Goal: Task Accomplishment & Management: Manage account settings

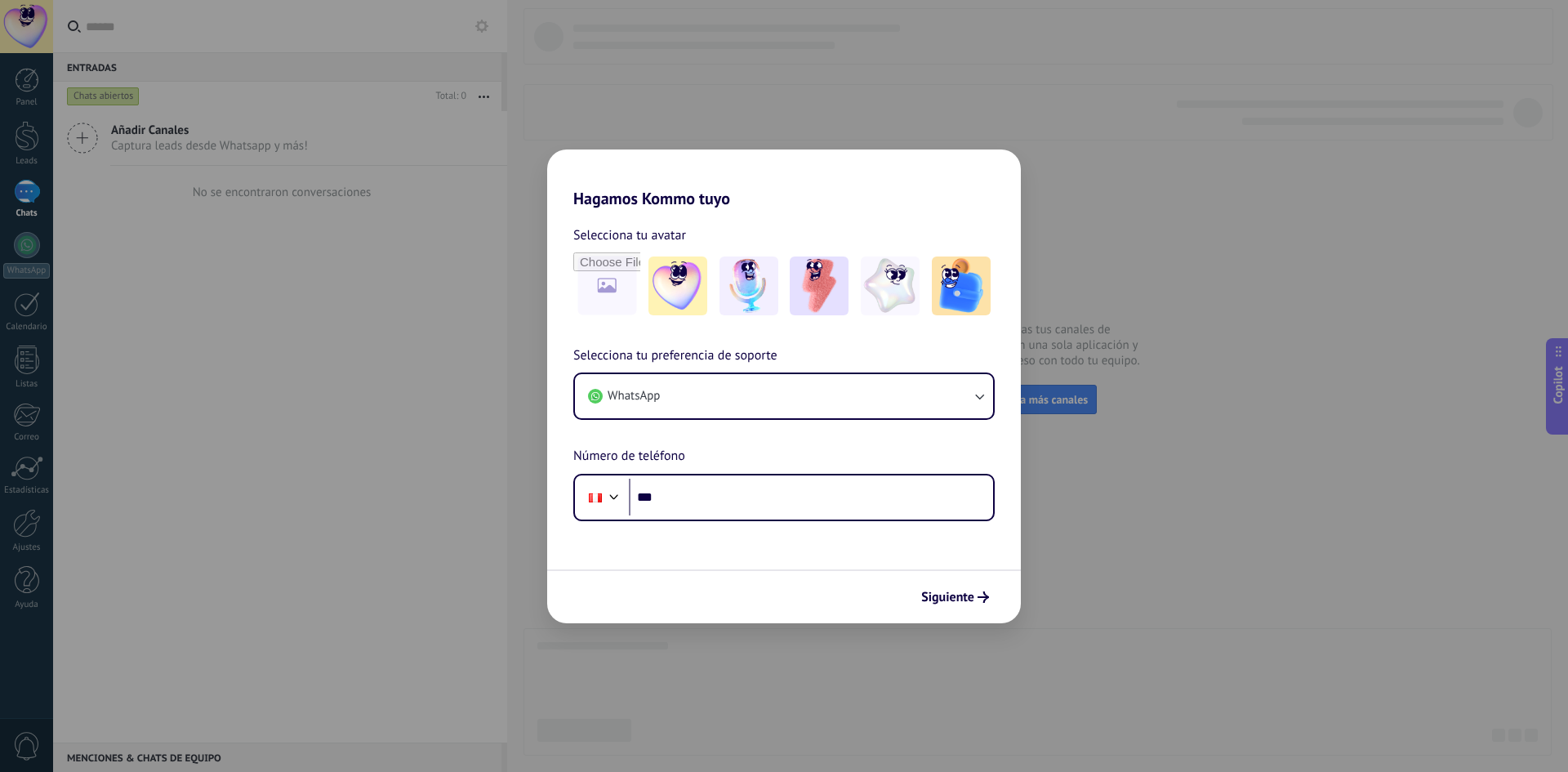
click at [1084, 568] on div "Hagamos Kommo tuyo Selecciona tu avatar Selecciona tu preferencia de soporte Wh…" at bounding box center [784, 386] width 1568 height 772
click at [1079, 567] on div "Hagamos Kommo tuyo Selecciona tu avatar Selecciona tu preferencia de soporte Wh…" at bounding box center [784, 386] width 1568 height 772
click at [957, 595] on span "Siguiente" at bounding box center [948, 598] width 53 height 12
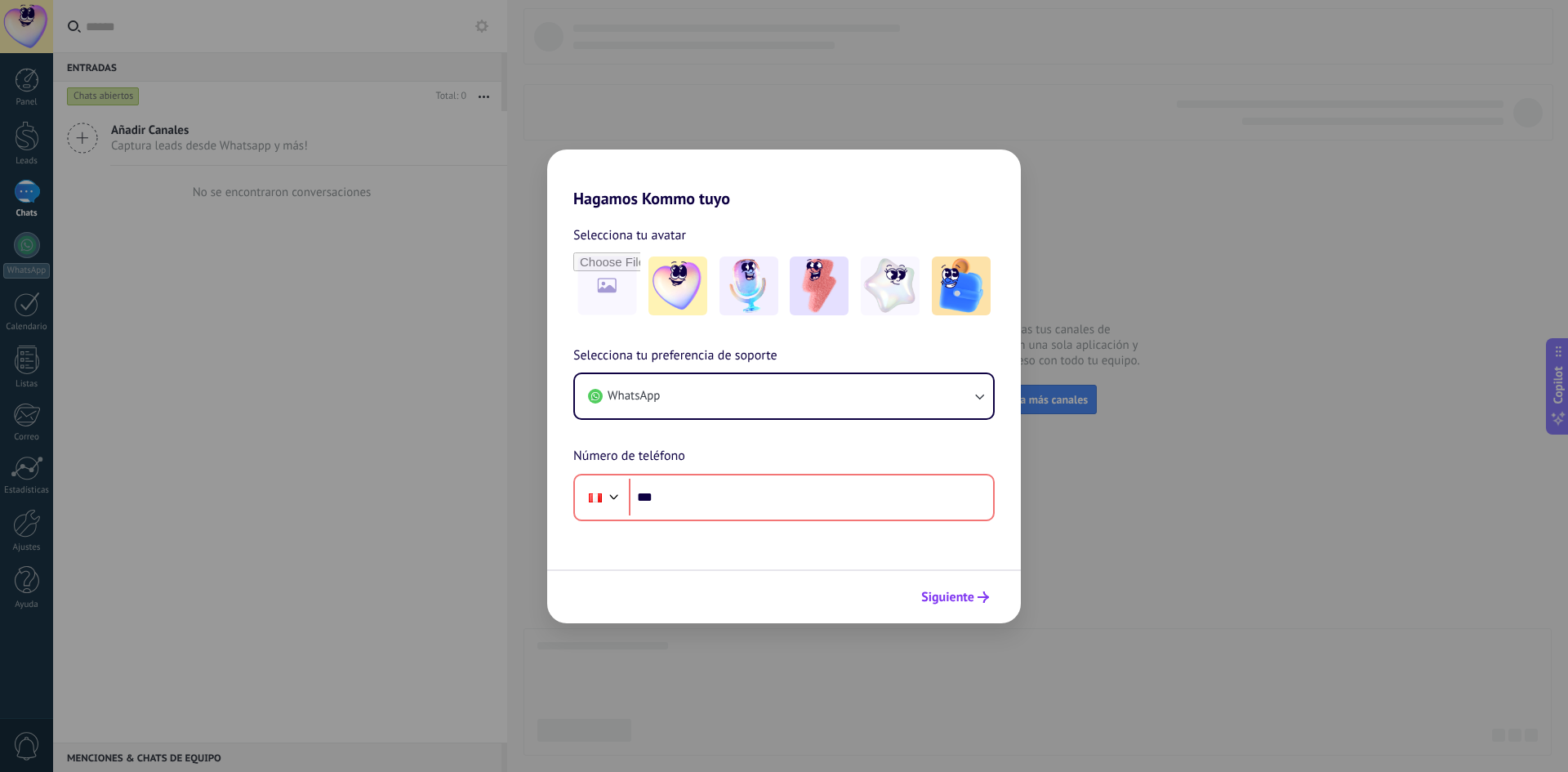
click at [945, 596] on span "Siguiente" at bounding box center [948, 598] width 53 height 12
click at [734, 455] on div "Selecciona tu preferencia de soporte WhatsApp Número de teléfono Phone ***" at bounding box center [784, 433] width 473 height 175
click at [758, 403] on button "WhatsApp" at bounding box center [784, 396] width 418 height 45
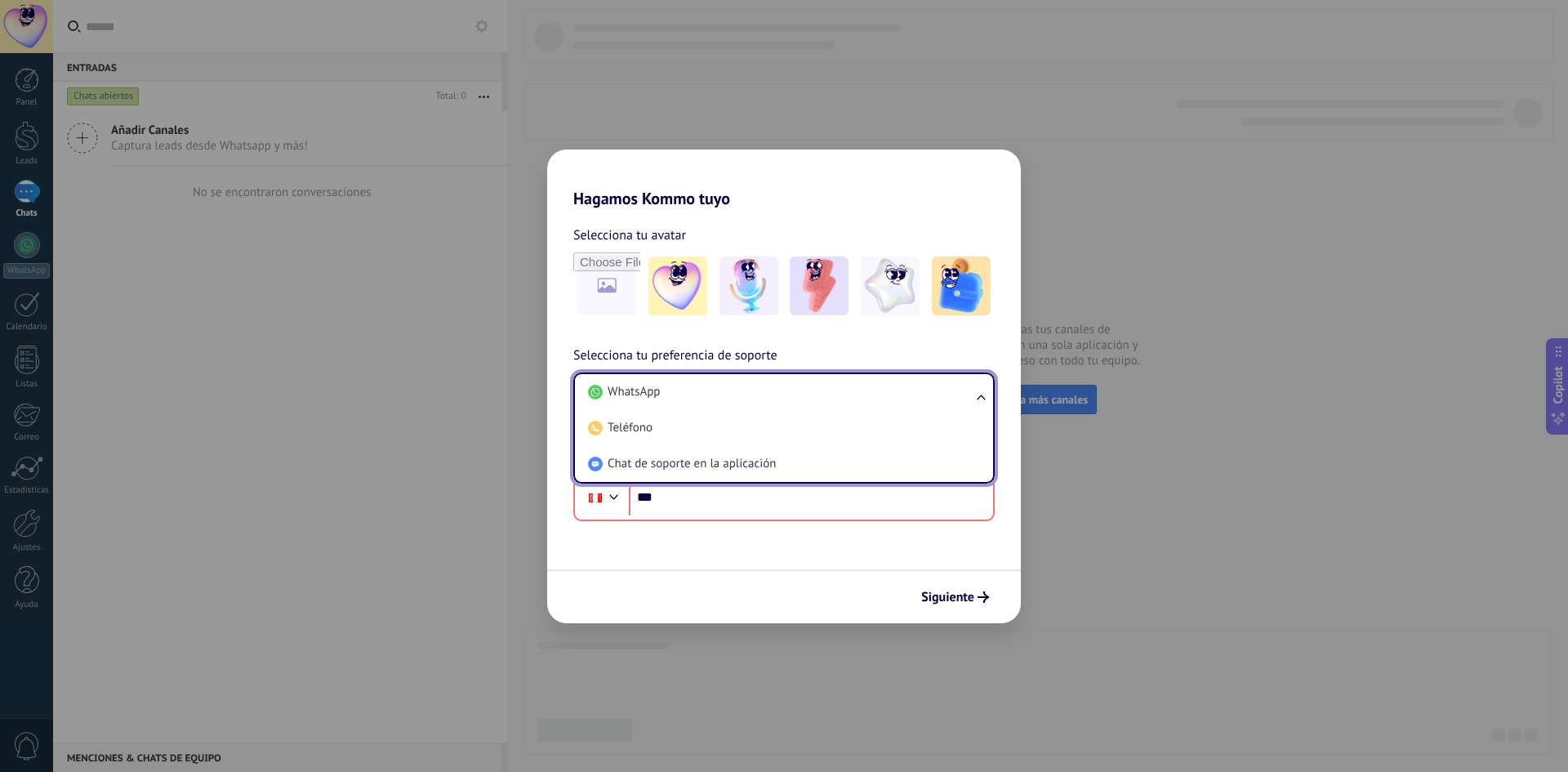
click at [758, 403] on li "WhatsApp" at bounding box center [781, 392] width 398 height 36
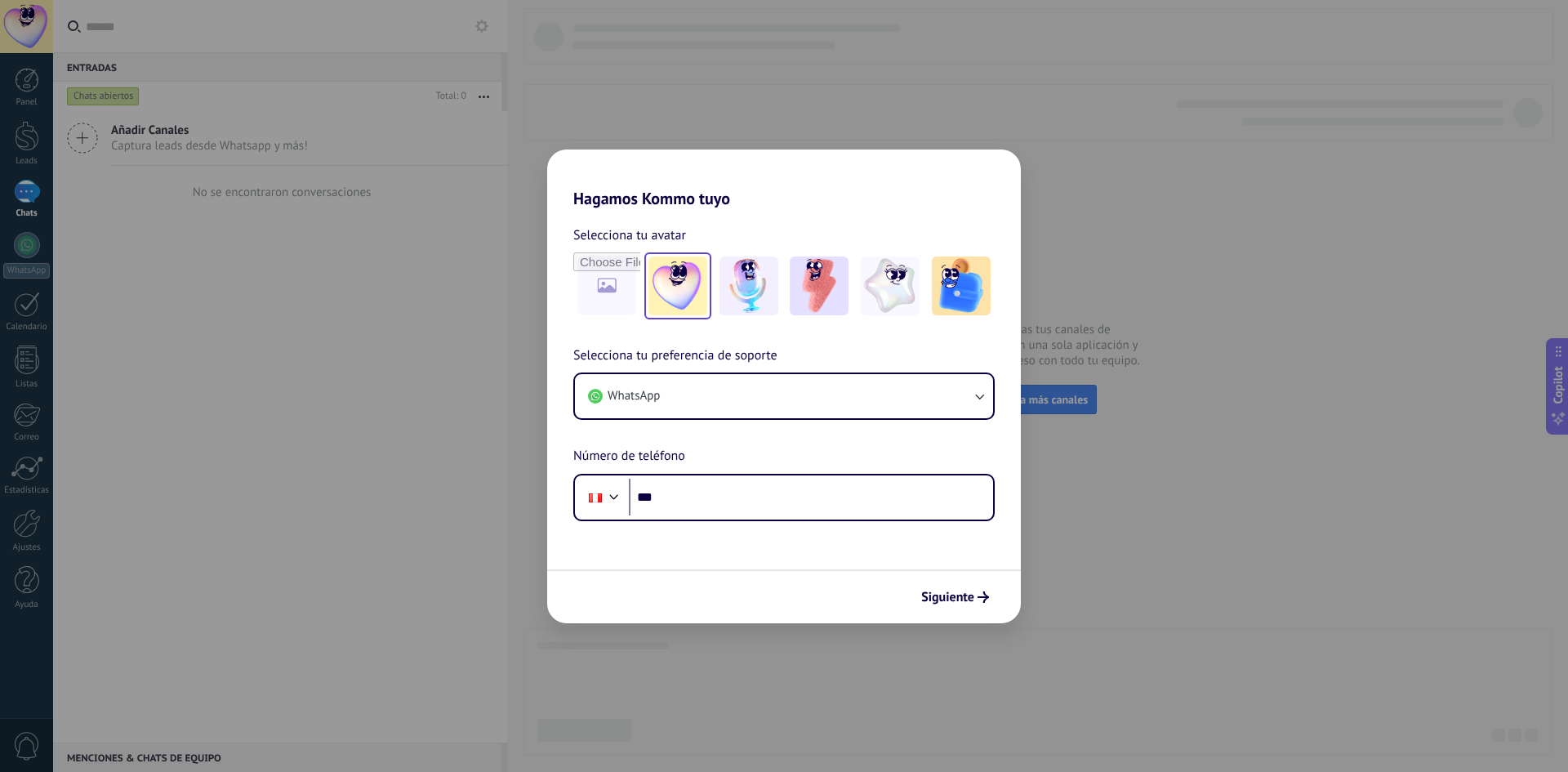
click at [690, 286] on img at bounding box center [678, 285] width 58 height 58
click at [741, 504] on input "***" at bounding box center [811, 497] width 365 height 38
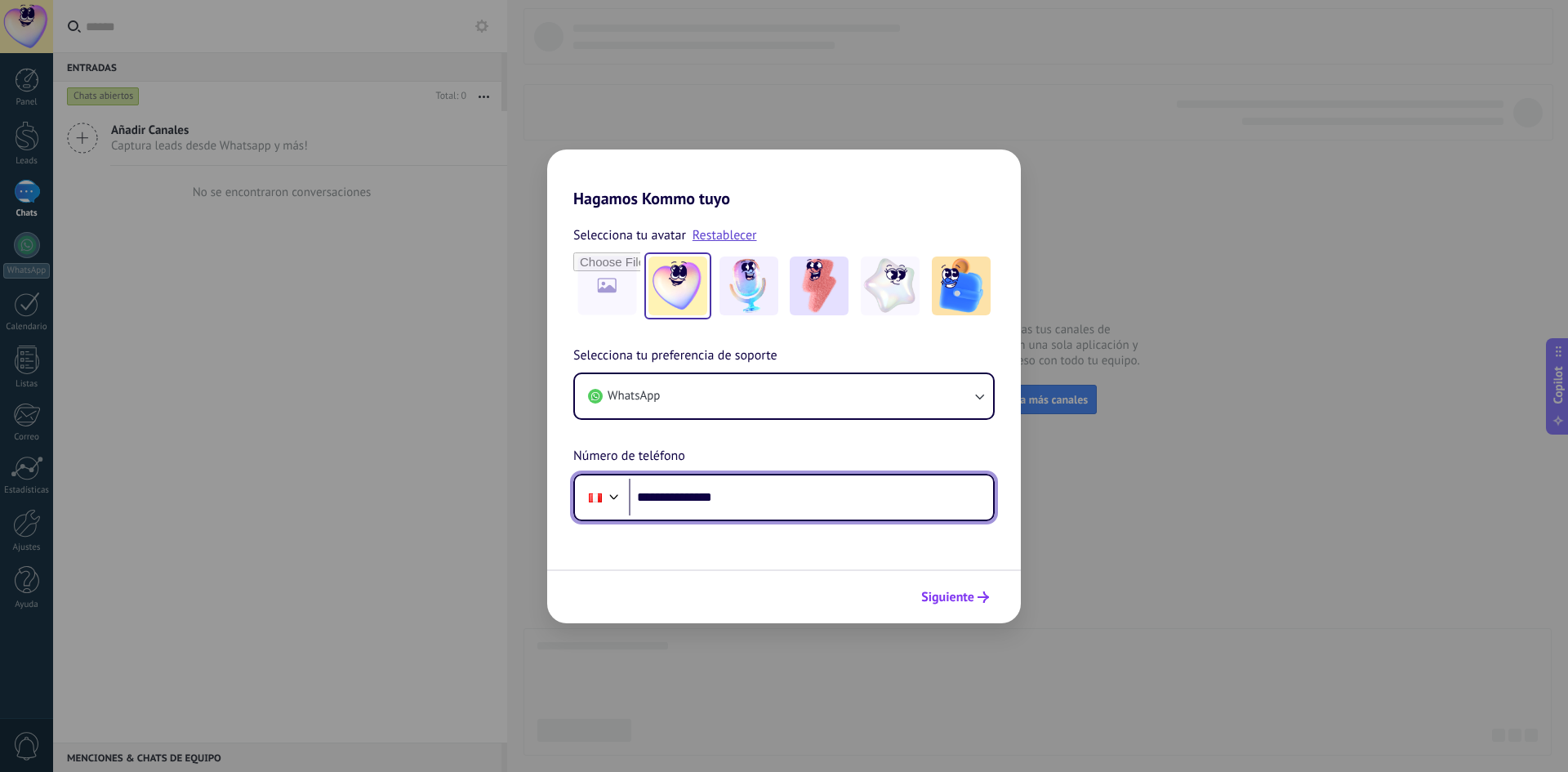
type input "**********"
click at [963, 599] on span "Siguiente" at bounding box center [948, 598] width 53 height 12
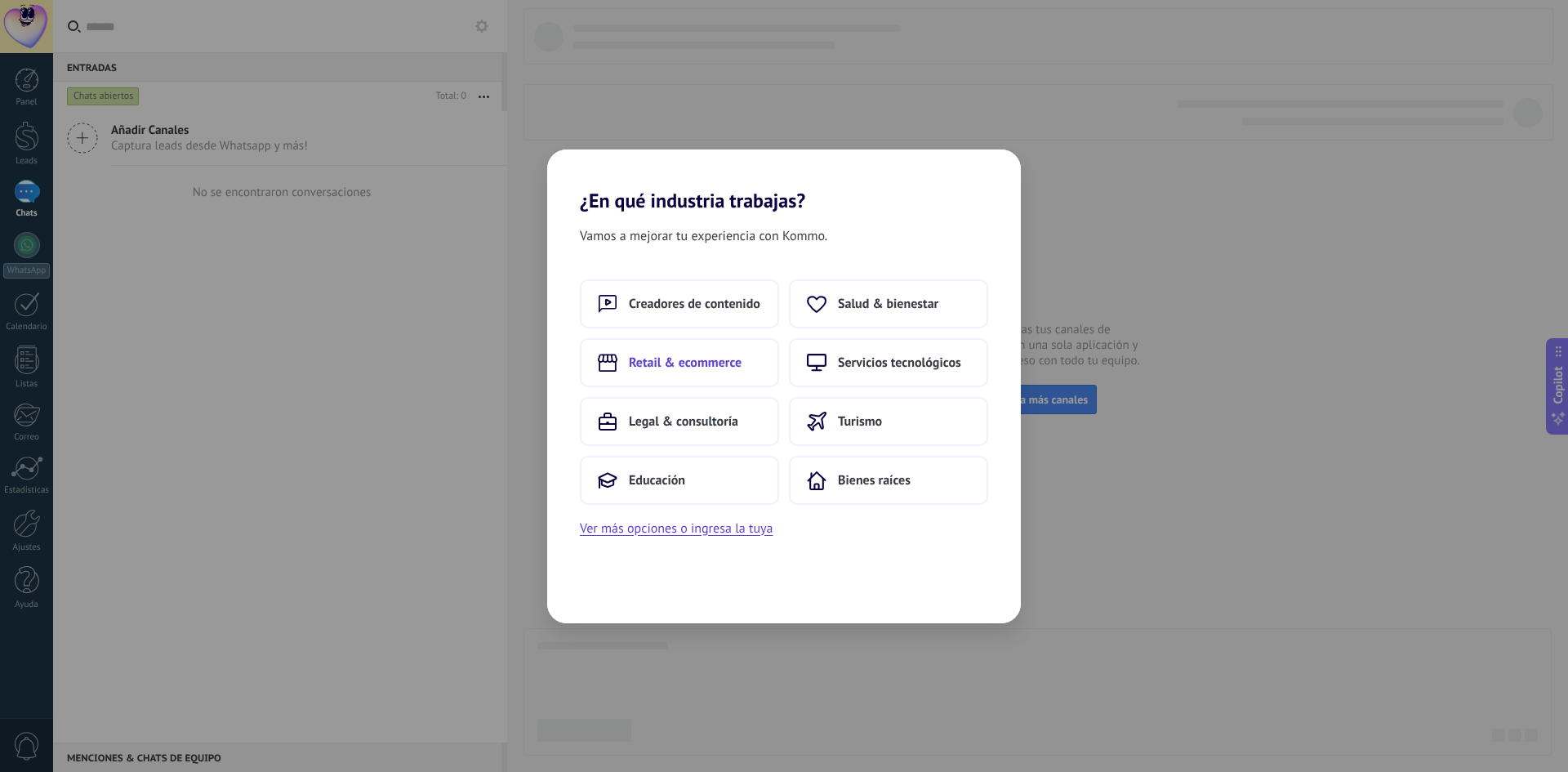
click at [715, 372] on button "Retail & ecommerce" at bounding box center [679, 362] width 199 height 49
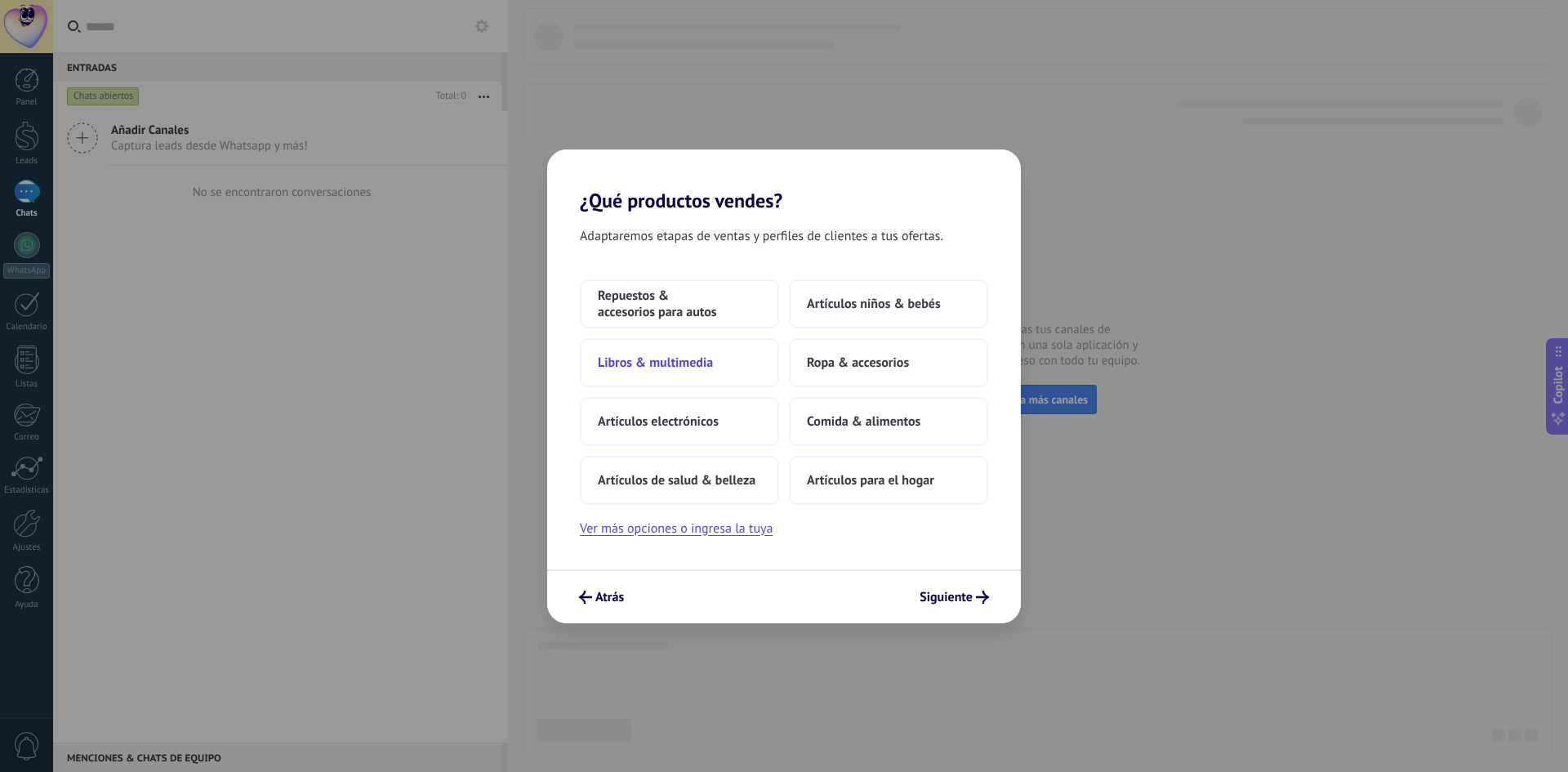
click at [705, 359] on span "Libros & multimedia" at bounding box center [656, 363] width 115 height 16
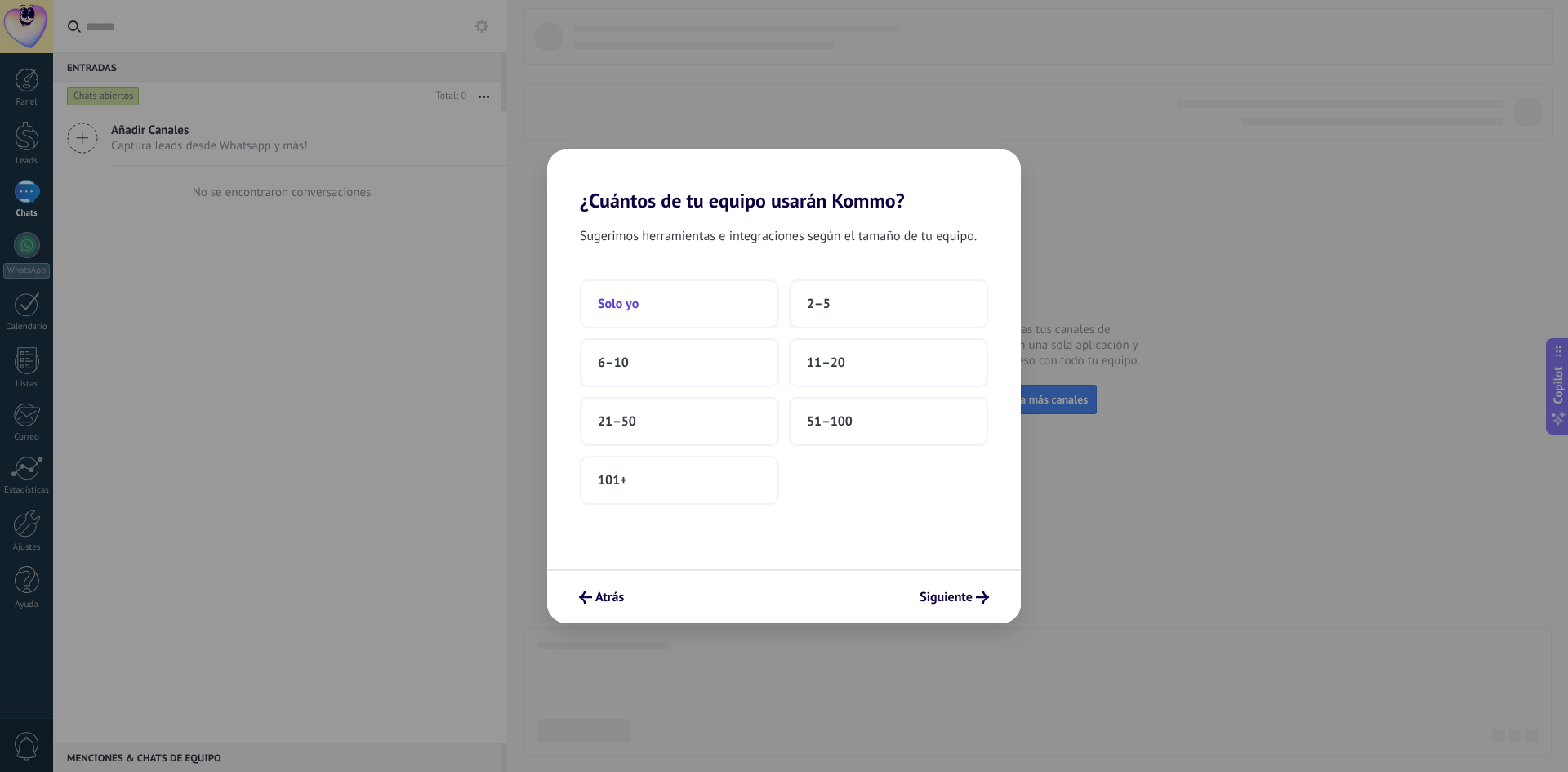
click at [685, 315] on button "Solo yo" at bounding box center [679, 303] width 199 height 49
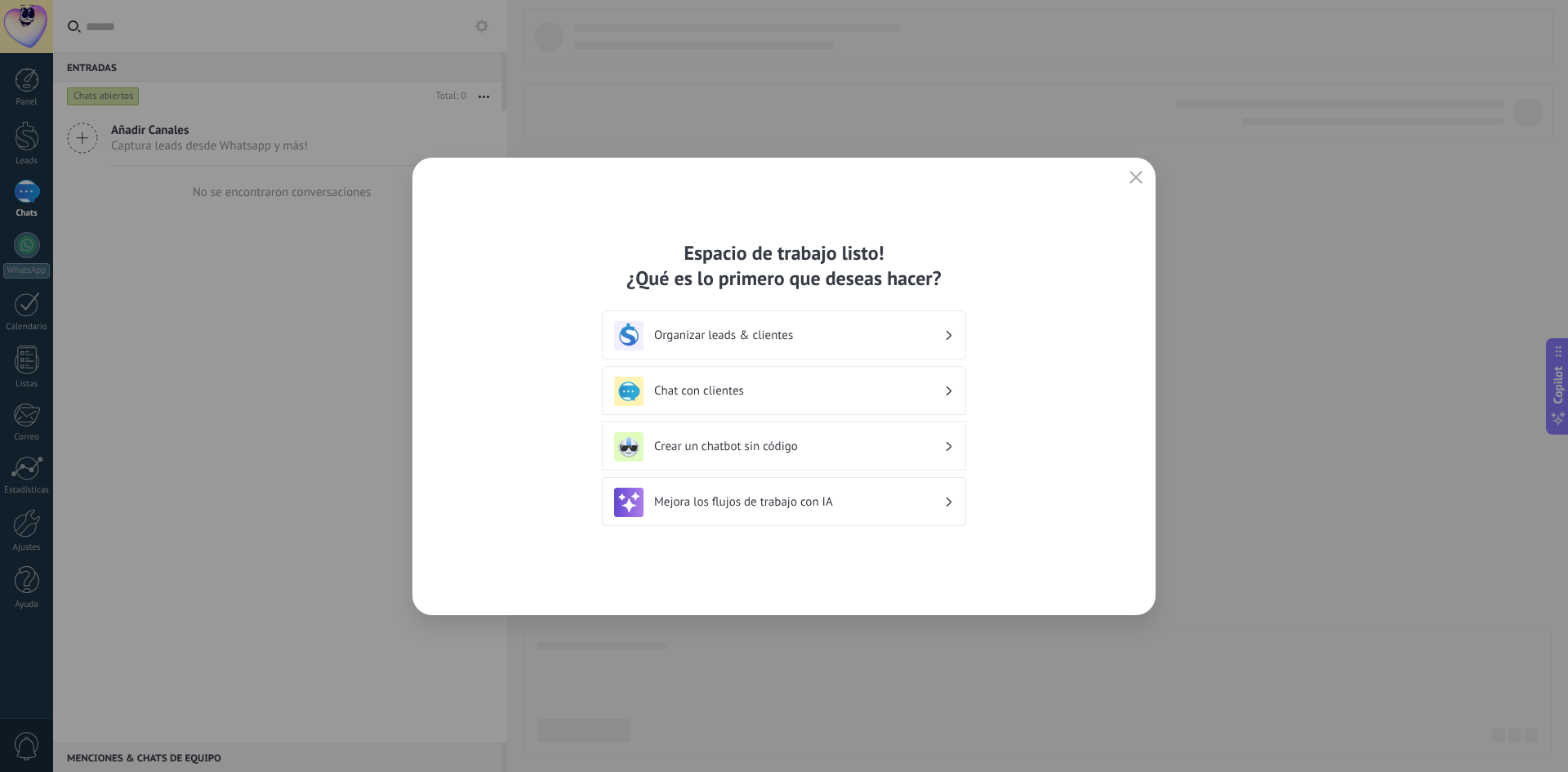
click at [913, 337] on h3 "Organizar leads & clientes" at bounding box center [799, 336] width 290 height 16
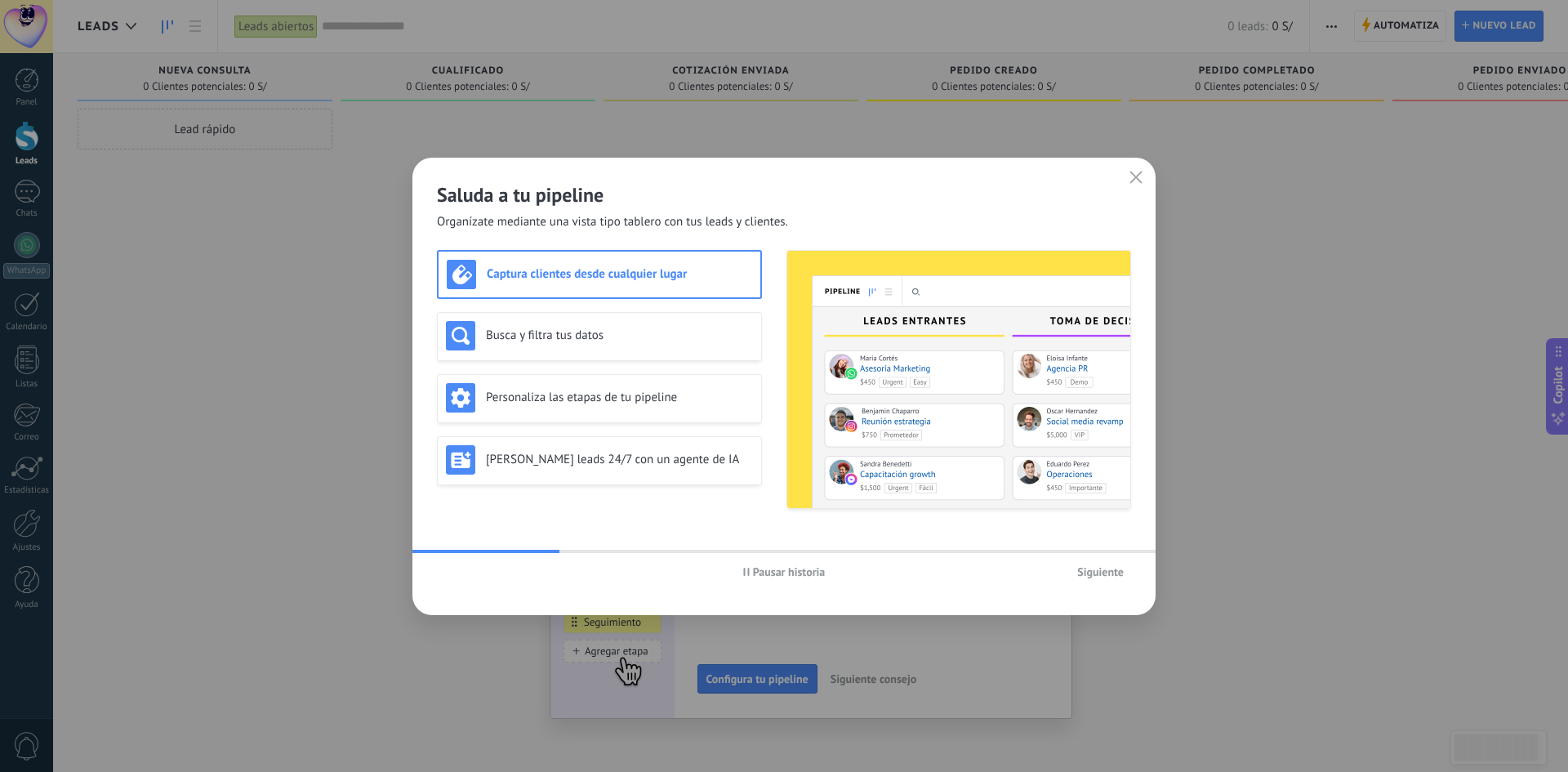
click at [768, 569] on span "Pausar historia" at bounding box center [788, 572] width 72 height 12
click at [612, 334] on h3 "Busca y filtra tus datos" at bounding box center [620, 336] width 267 height 16
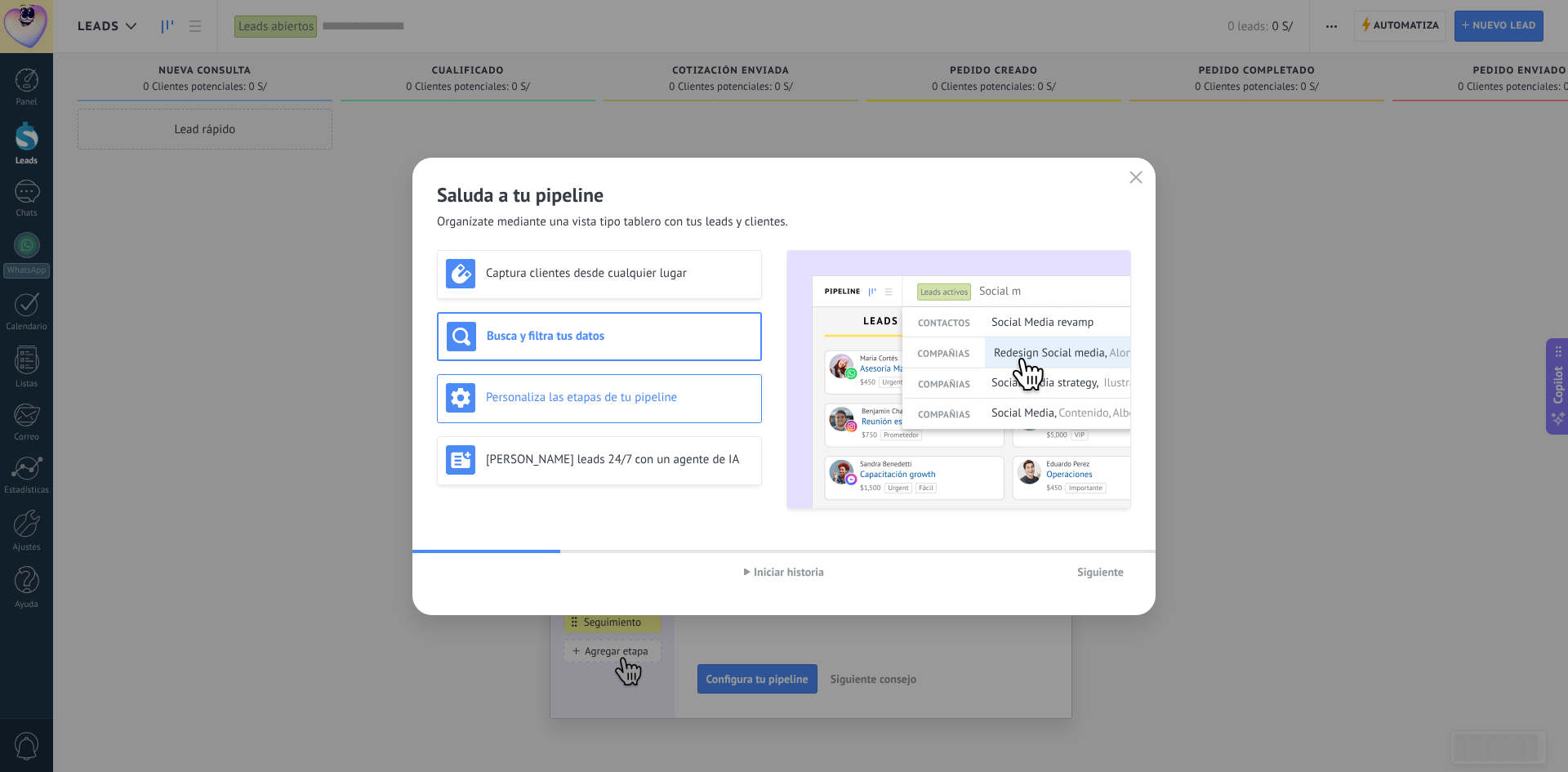
click at [638, 388] on div "Personaliza las etapas de tu pipeline" at bounding box center [599, 398] width 307 height 30
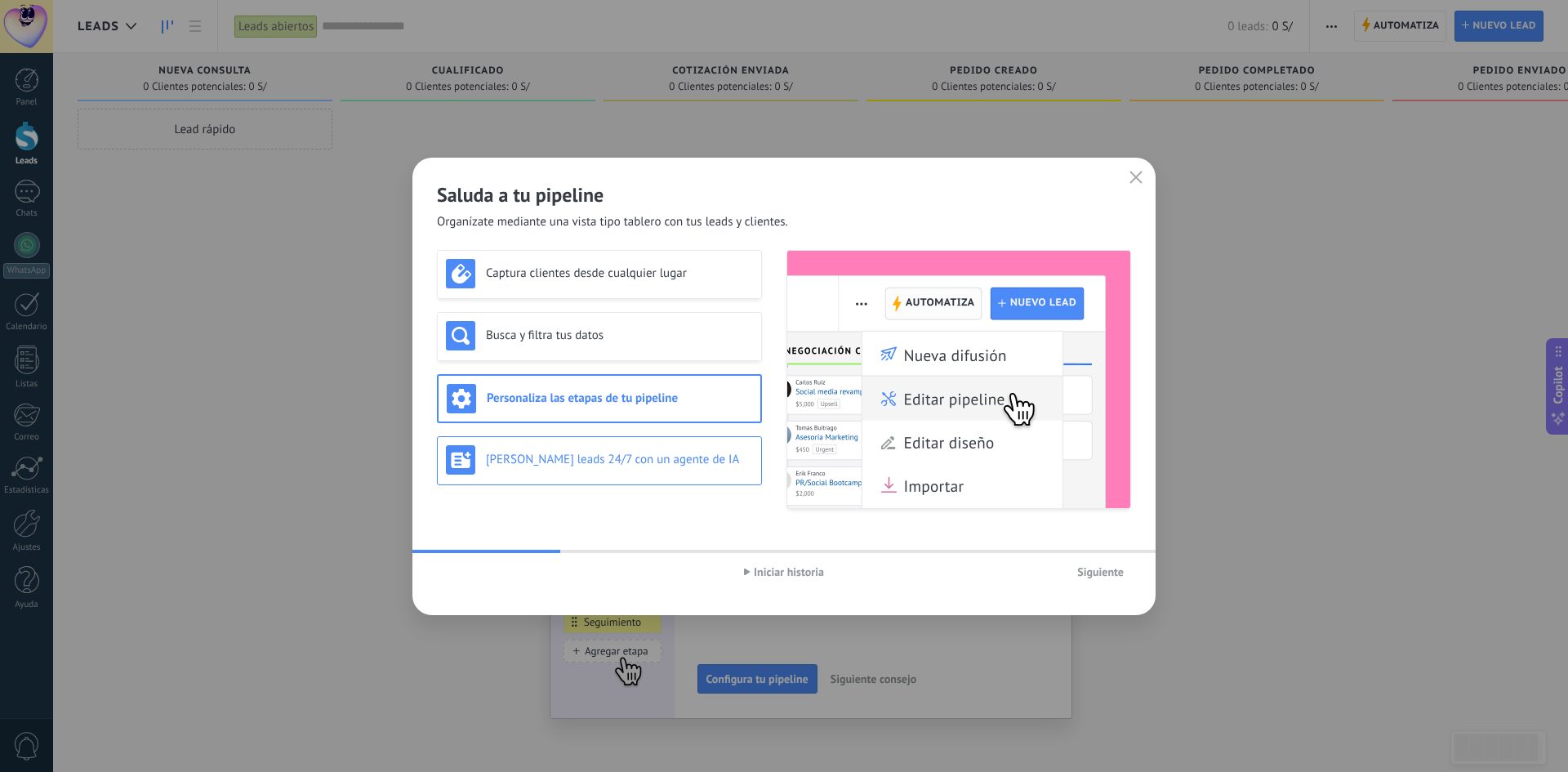
click at [641, 438] on div "[PERSON_NAME] leads 24/7 con un agente de IA" at bounding box center [599, 460] width 325 height 49
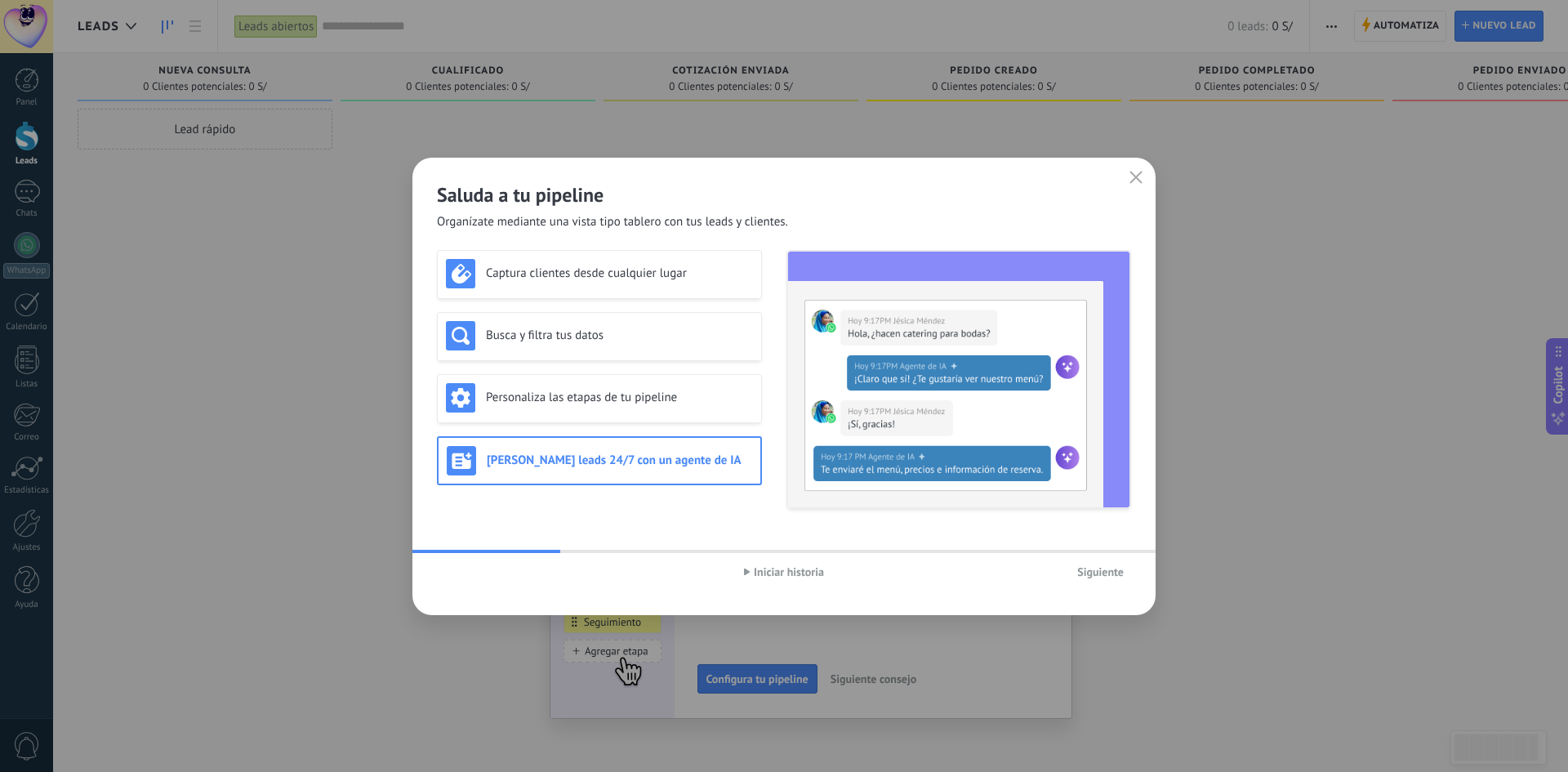
click at [1096, 570] on span "Siguiente" at bounding box center [1100, 572] width 47 height 12
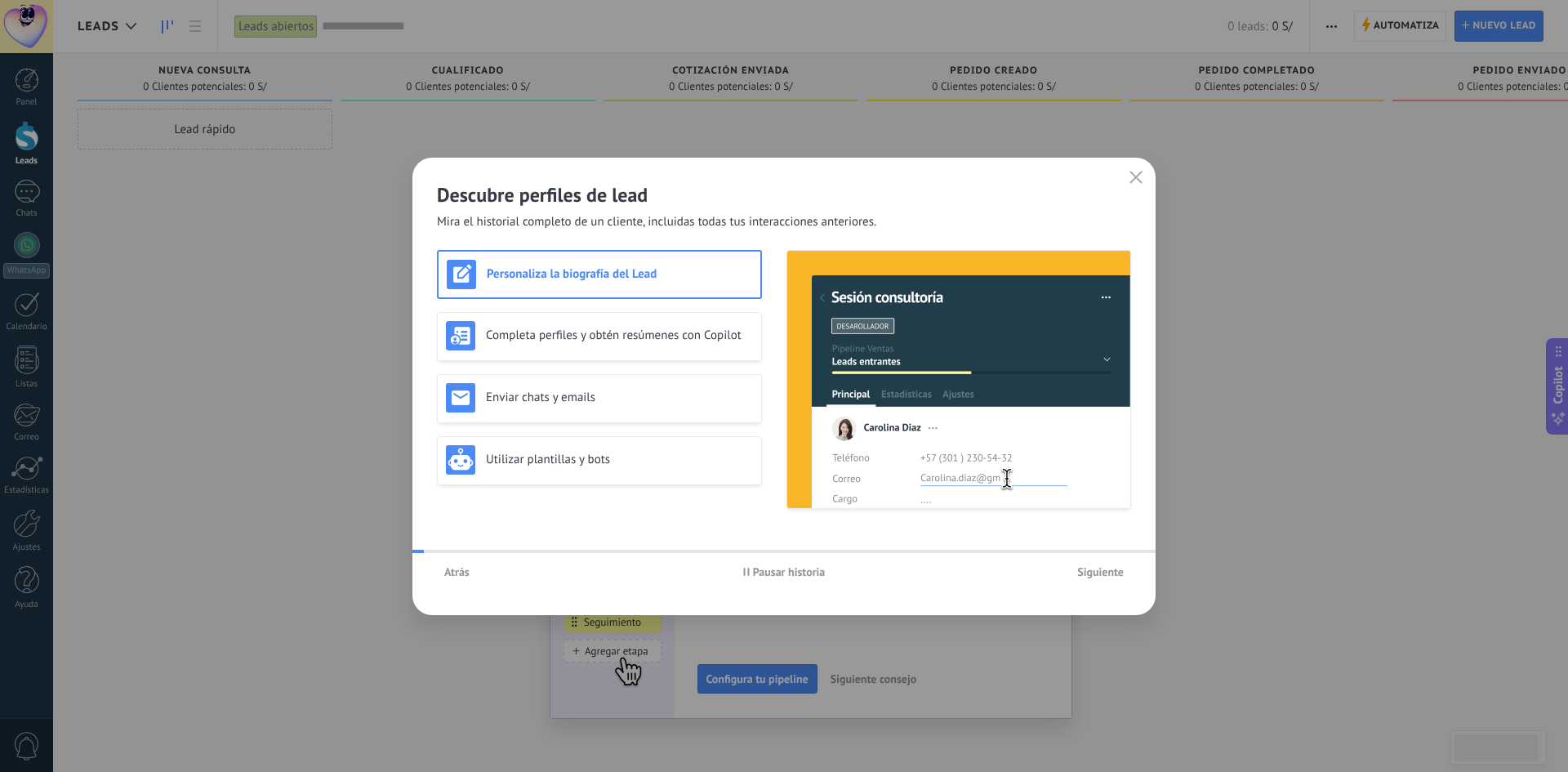
click at [1096, 570] on span "Siguiente" at bounding box center [1100, 572] width 47 height 12
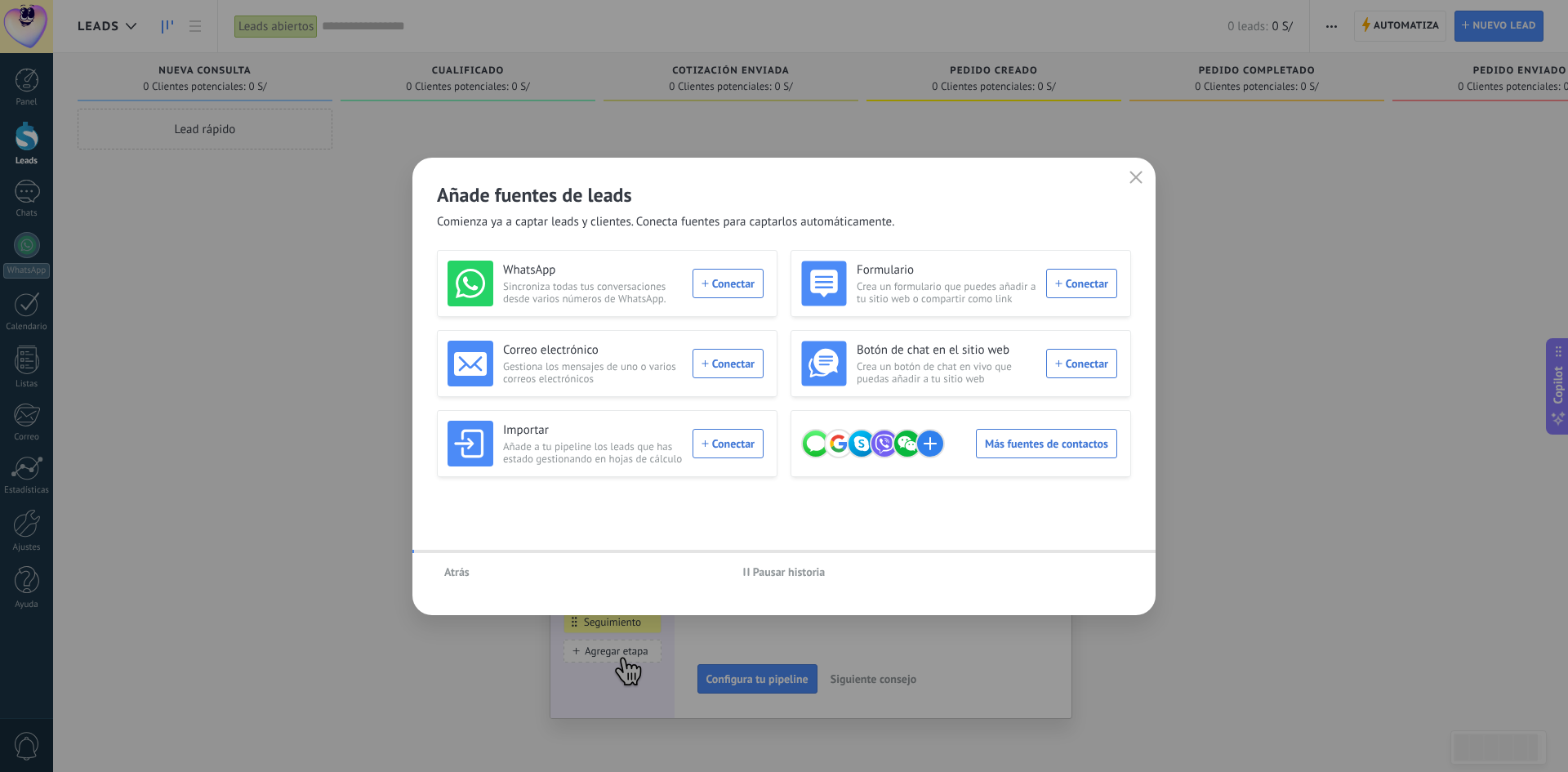
click at [1096, 570] on div "Atrás Pausar historia" at bounding box center [784, 572] width 743 height 38
click at [1130, 181] on icon "button" at bounding box center [1136, 176] width 13 height 13
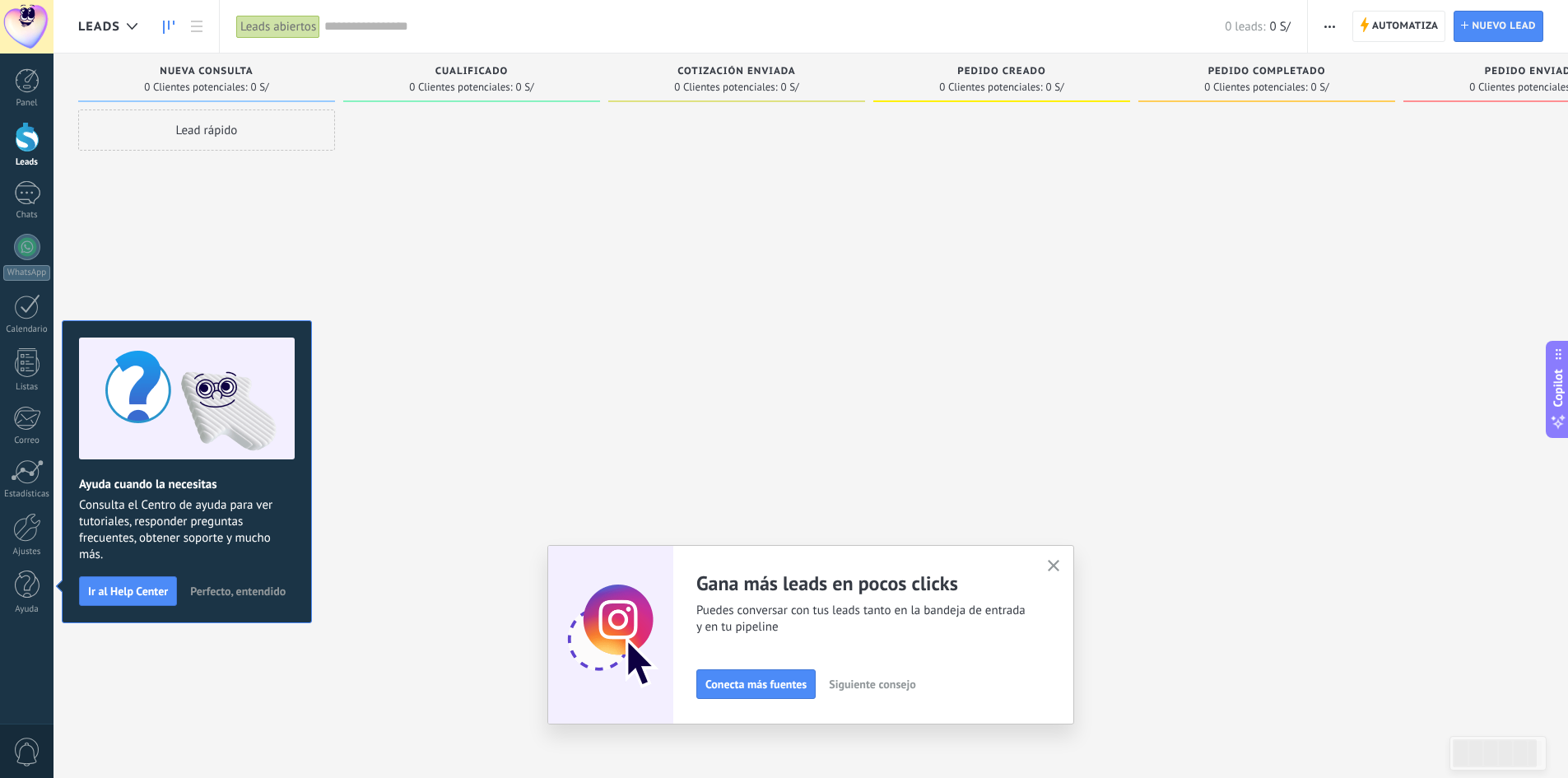
click at [1054, 568] on icon "button" at bounding box center [1054, 566] width 12 height 12
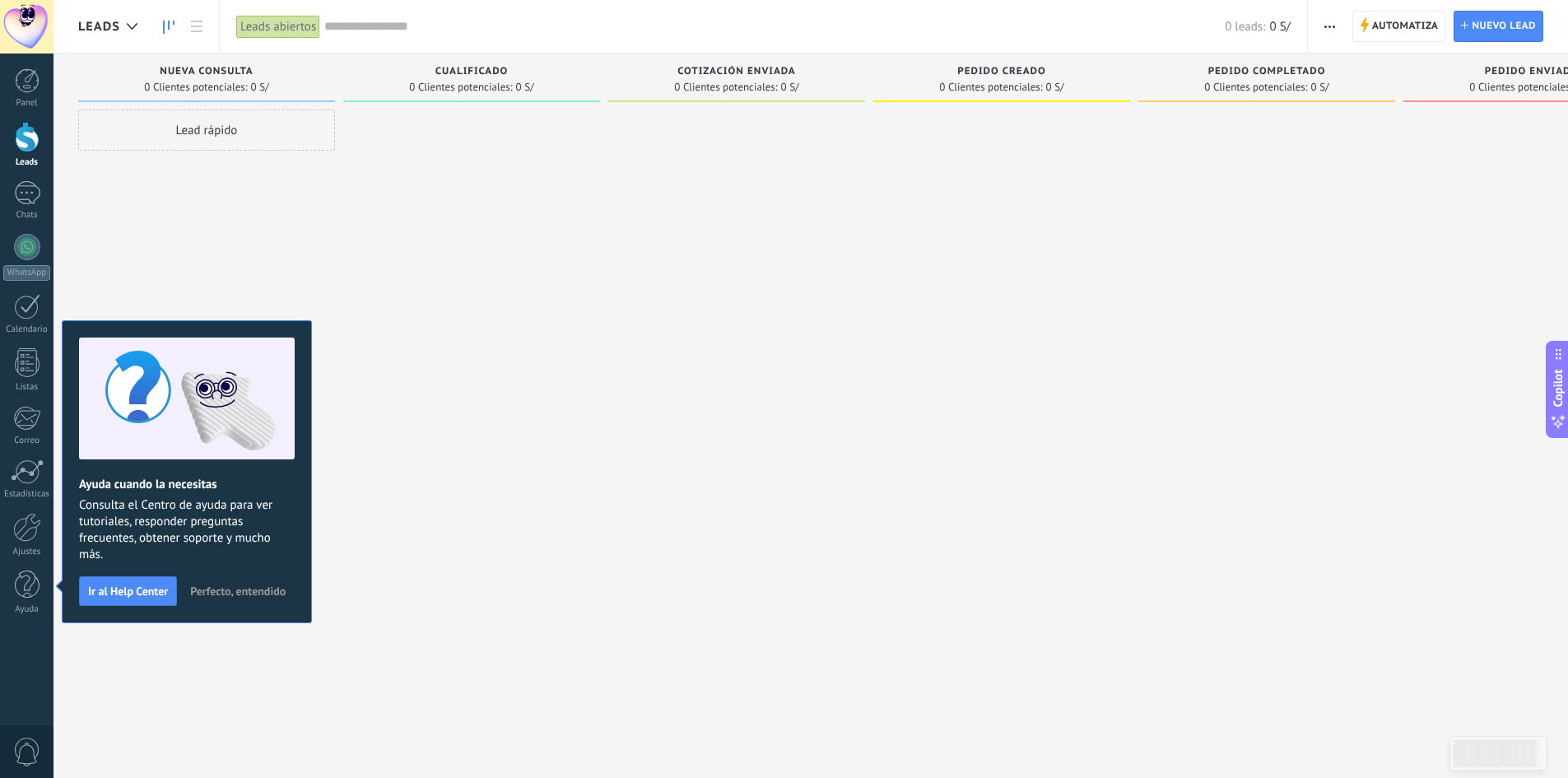
click at [541, 428] on div at bounding box center [471, 391] width 257 height 563
click at [31, 68] on div at bounding box center [27, 80] width 25 height 25
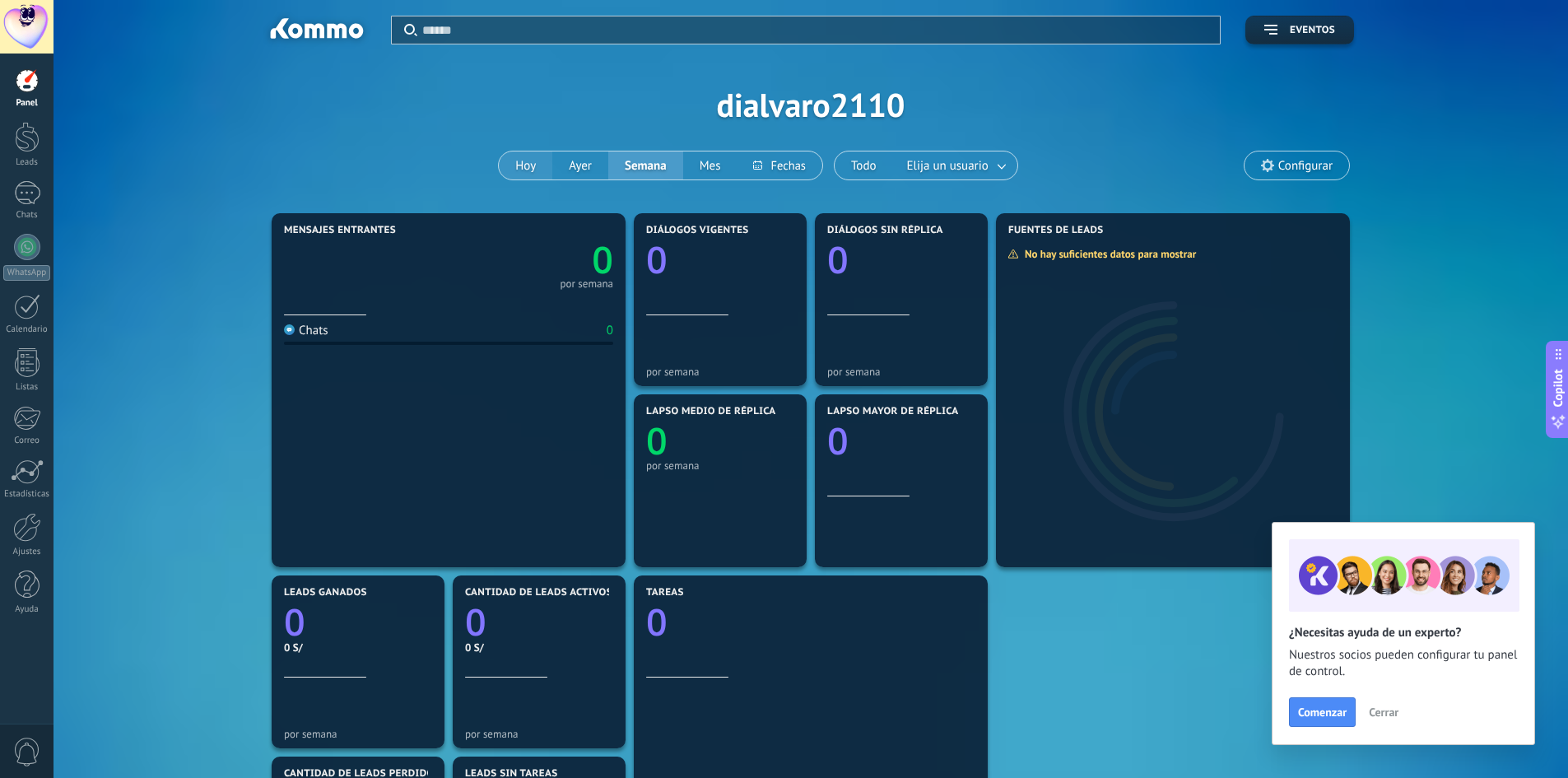
click at [526, 170] on button "Hoy" at bounding box center [526, 166] width 54 height 28
click at [24, 326] on div "Calendario" at bounding box center [27, 330] width 48 height 11
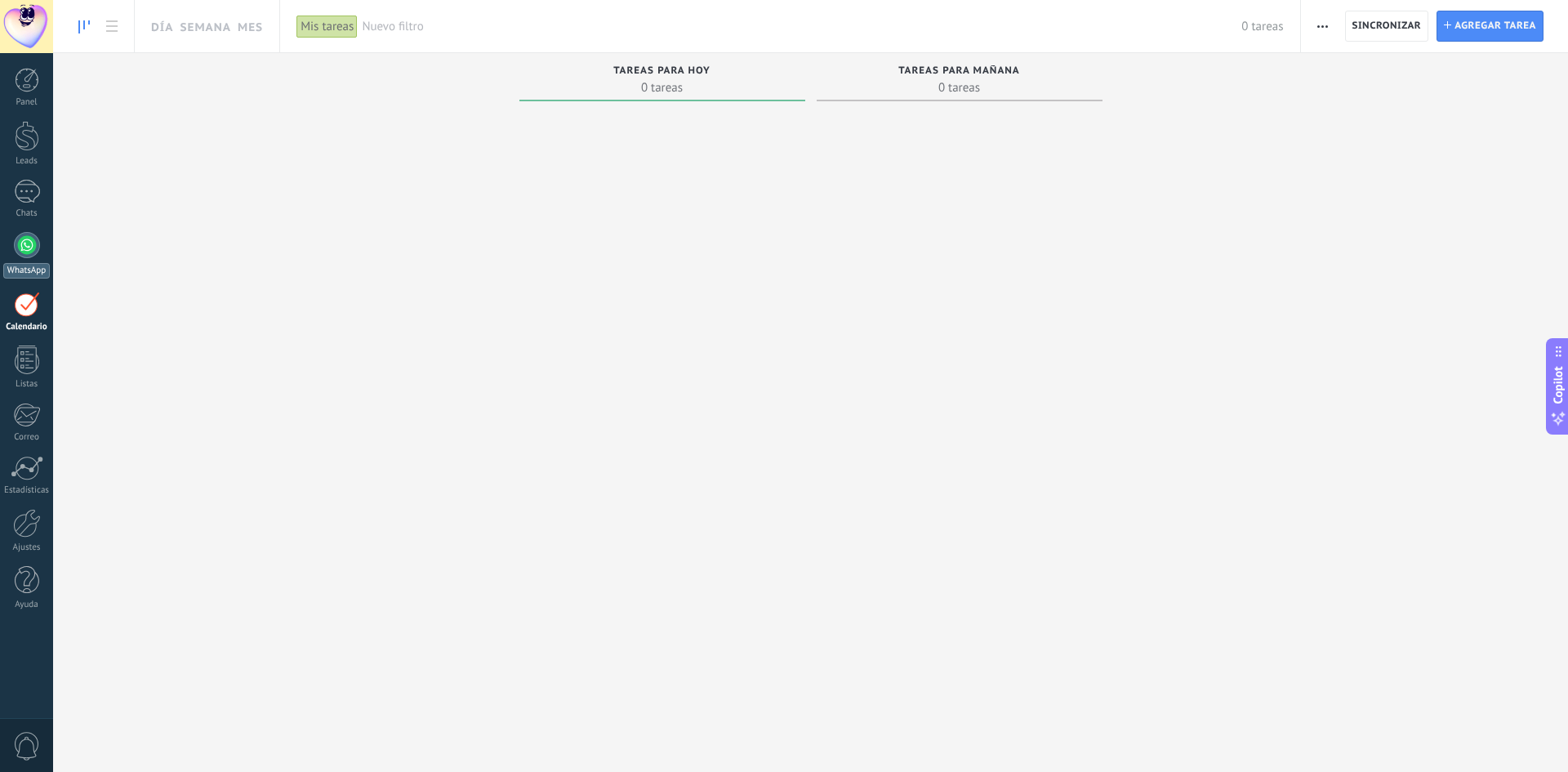
click at [17, 240] on div at bounding box center [27, 245] width 26 height 26
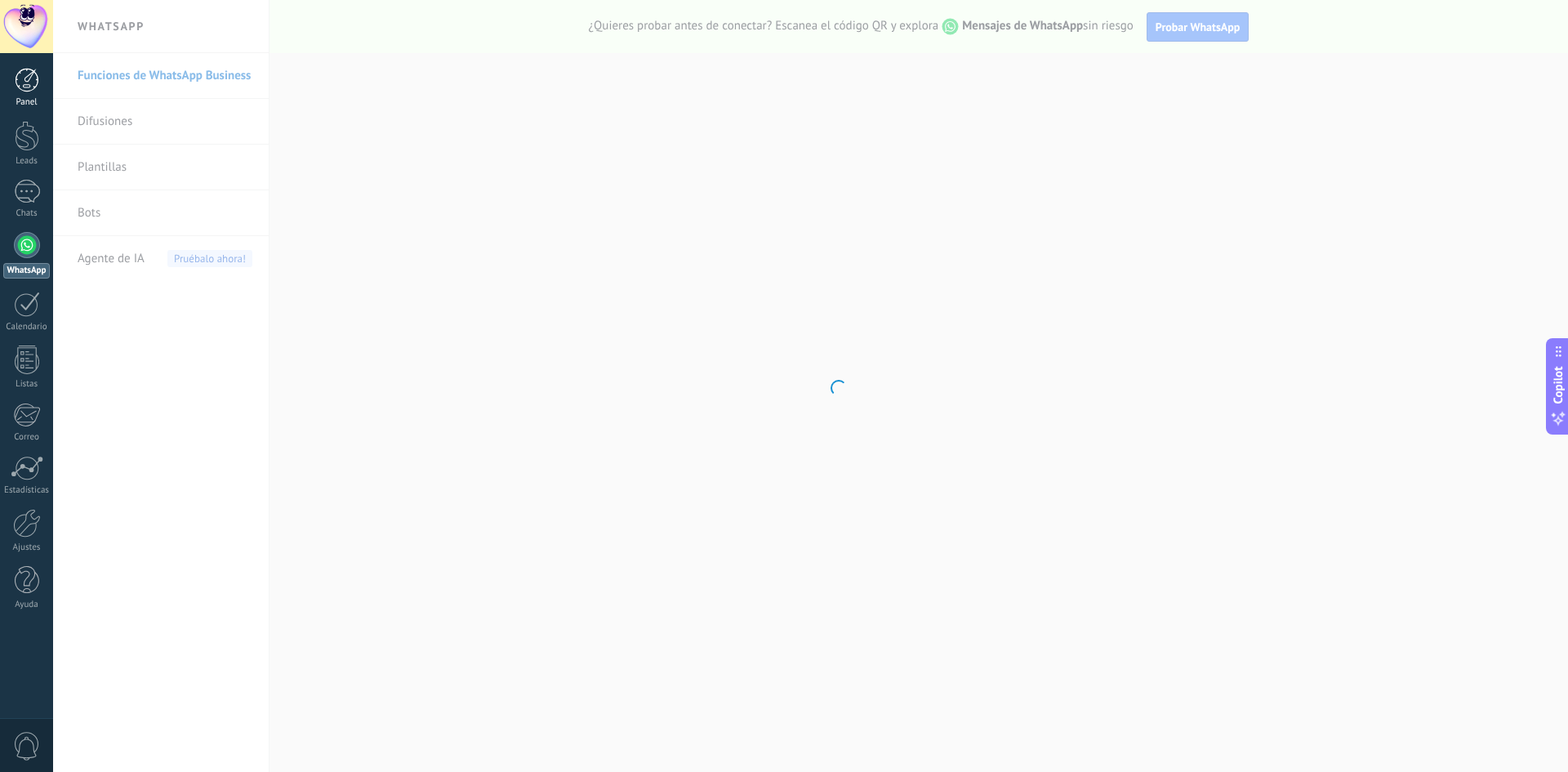
click at [37, 81] on div at bounding box center [27, 79] width 25 height 25
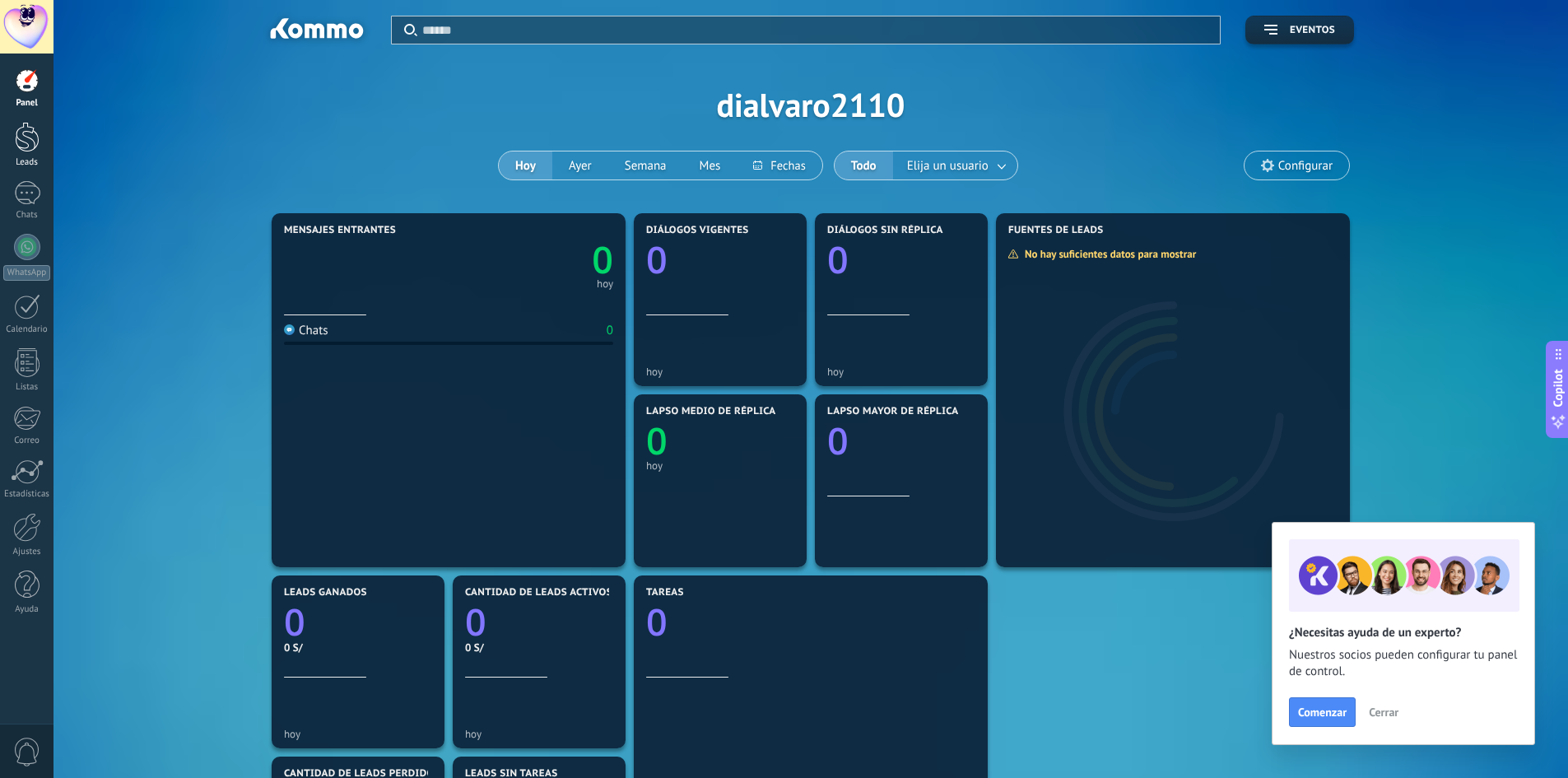
click at [27, 137] on div at bounding box center [27, 137] width 25 height 31
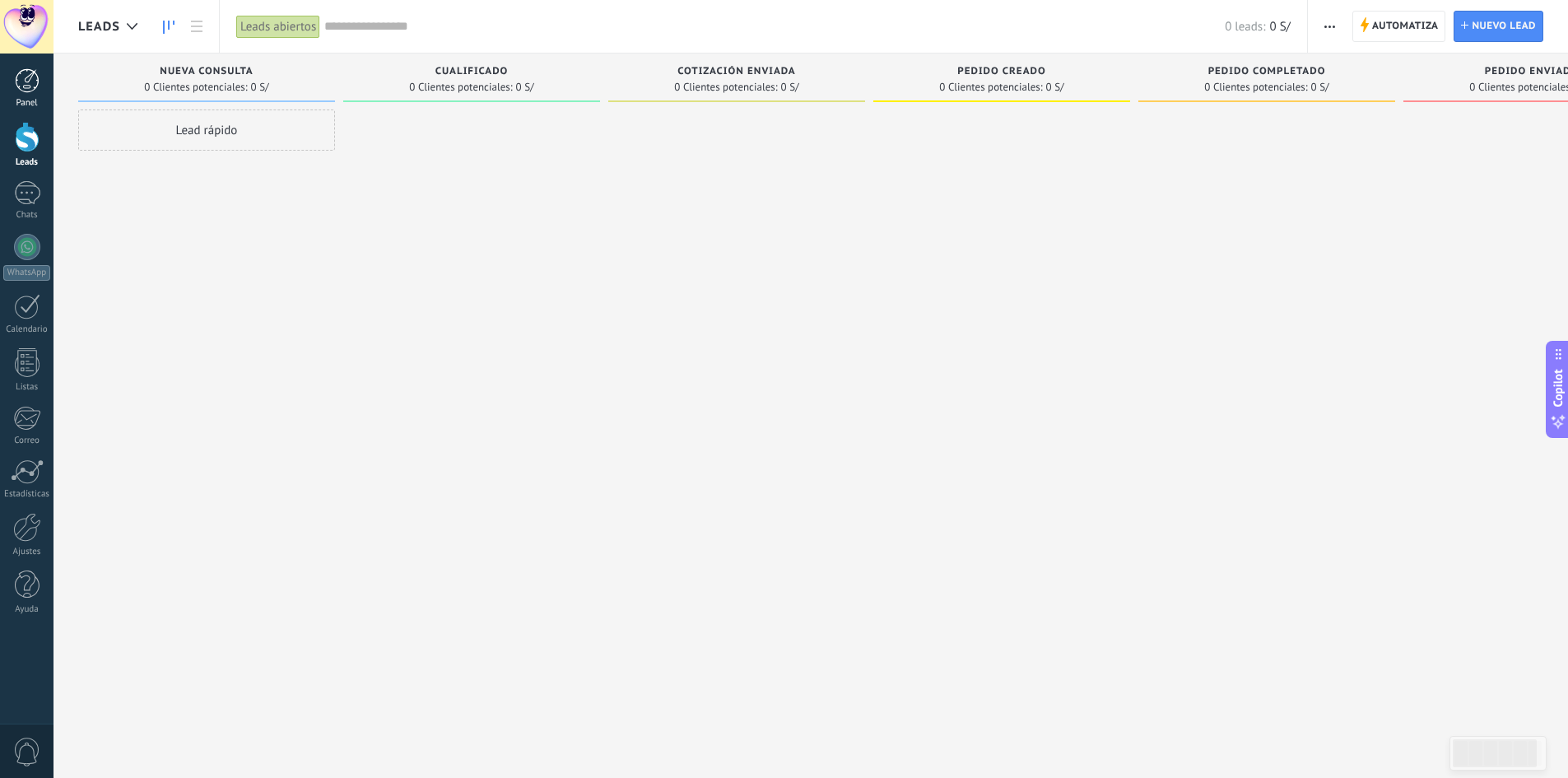
click at [33, 90] on div at bounding box center [27, 80] width 25 height 25
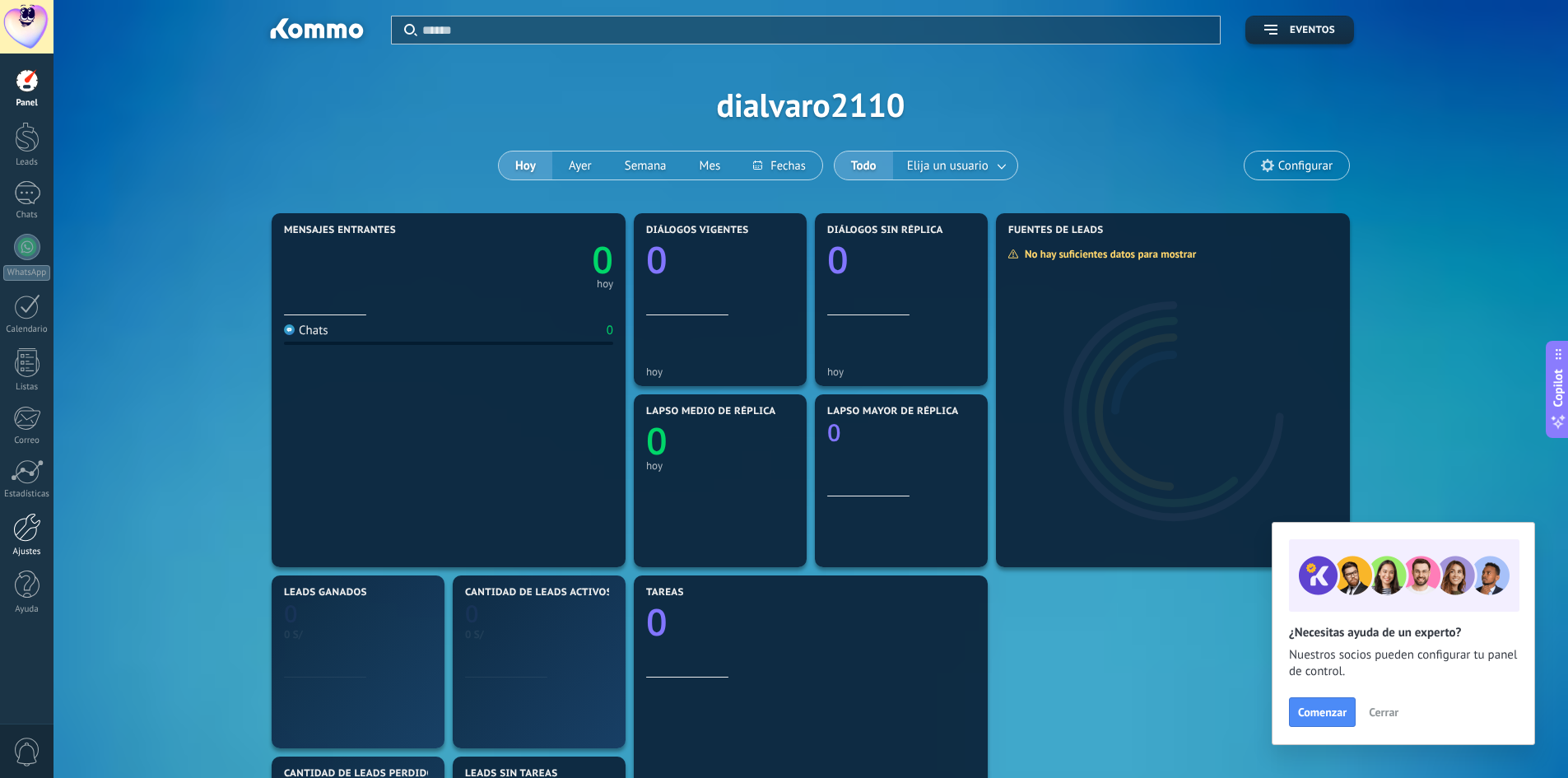
click at [26, 546] on link "Ajustes" at bounding box center [27, 535] width 54 height 45
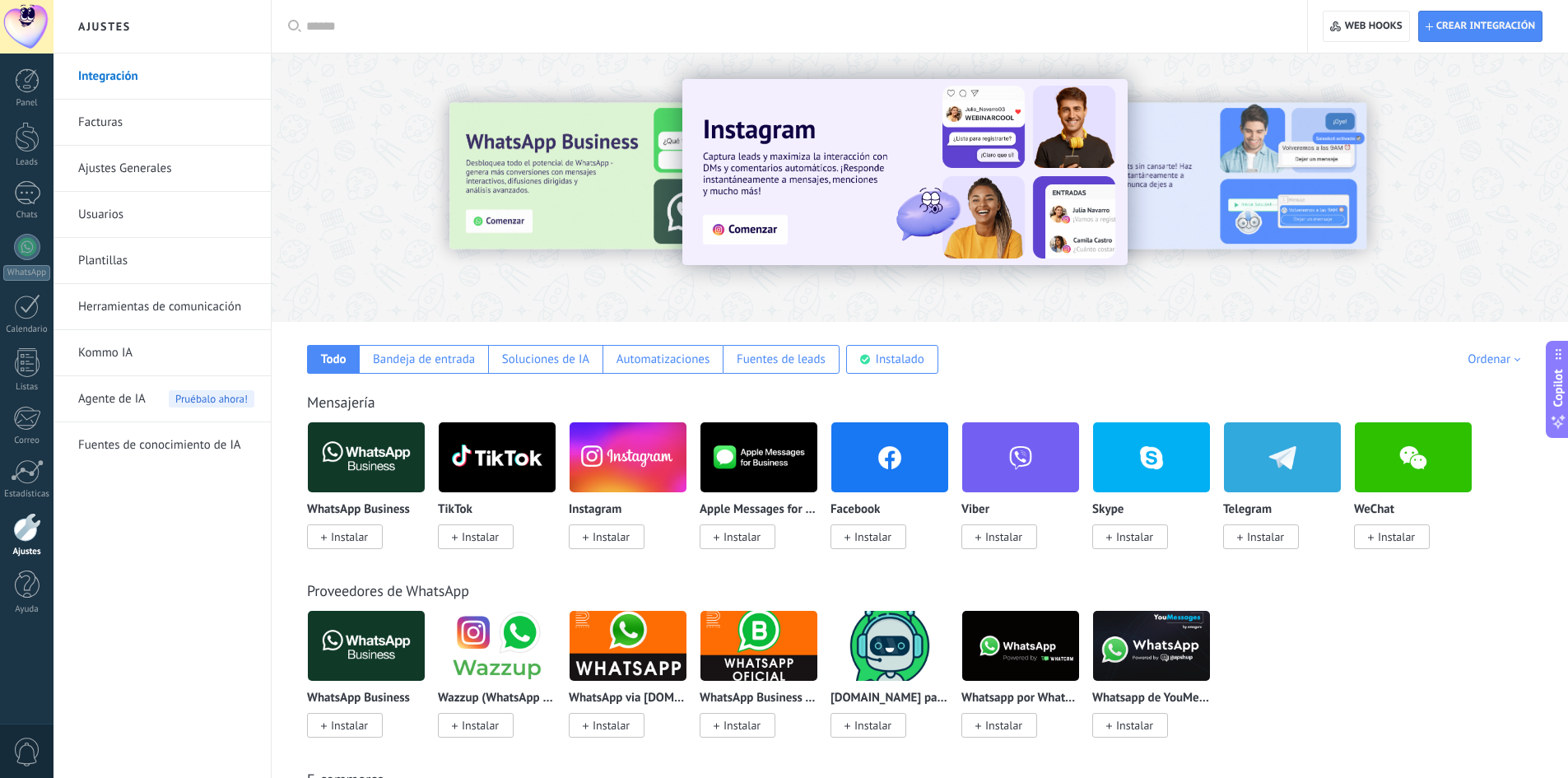
click at [126, 359] on link "Kommo IA" at bounding box center [166, 354] width 176 height 46
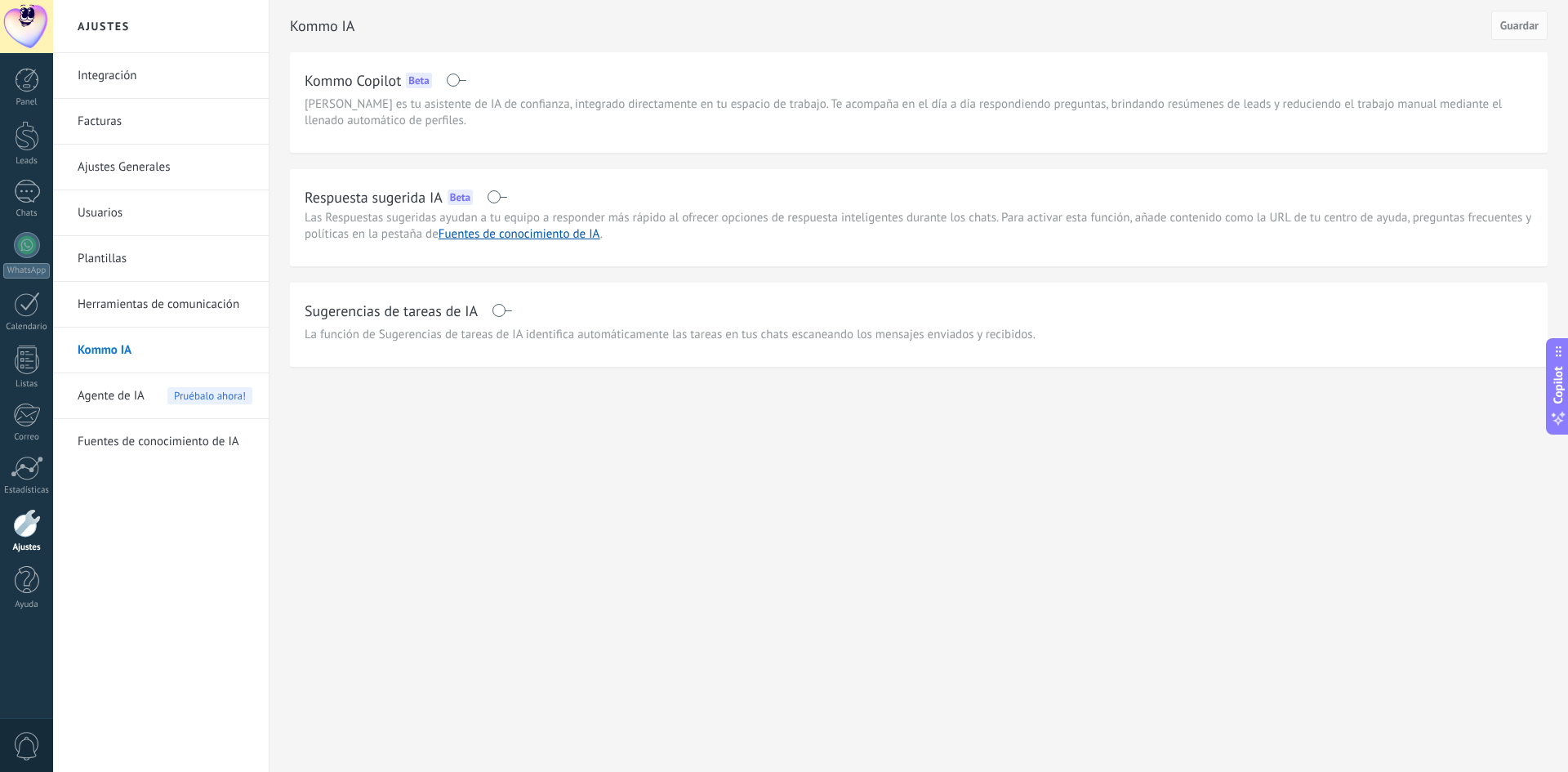
click at [29, 178] on div "Panel Leads Chats WhatsApp Clientes" at bounding box center [27, 347] width 53 height 559
click at [35, 186] on div at bounding box center [27, 191] width 26 height 24
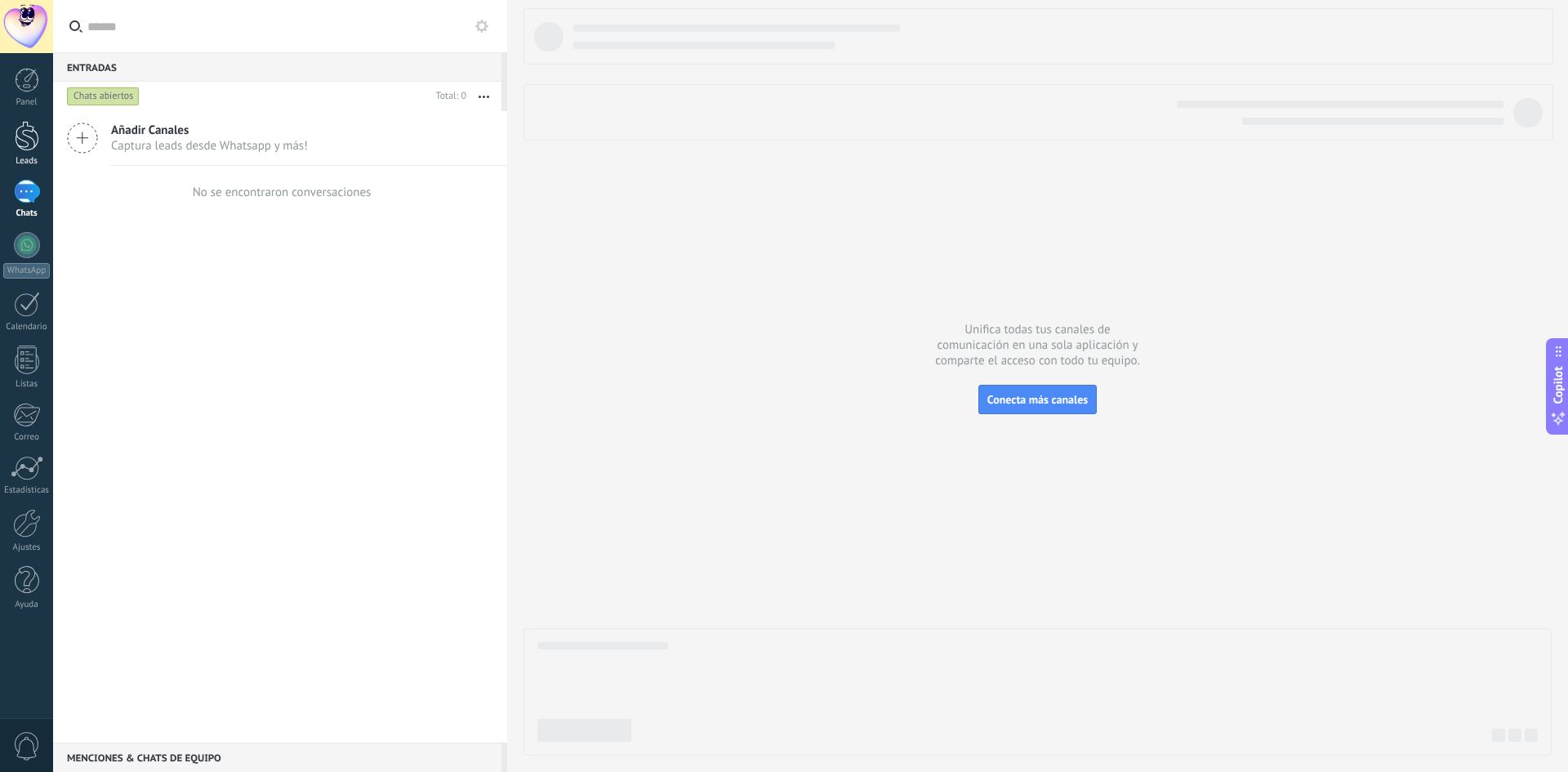
click at [34, 147] on div at bounding box center [27, 136] width 25 height 31
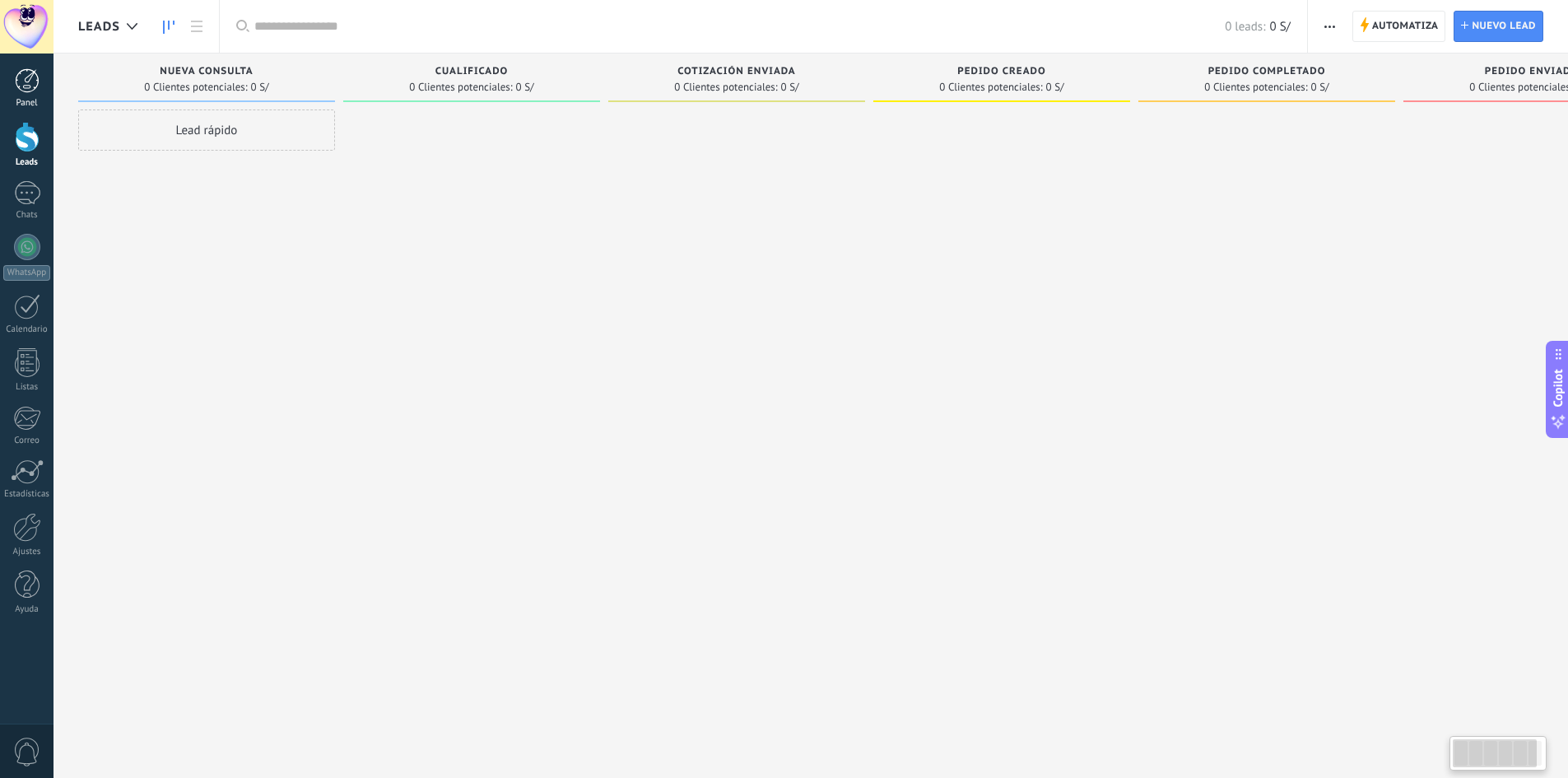
click at [31, 92] on div at bounding box center [27, 80] width 25 height 25
